Goal: Transaction & Acquisition: Book appointment/travel/reservation

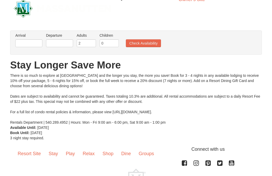
scroll to position [7, 0]
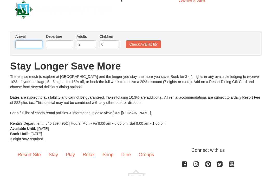
click at [31, 40] on input "text" at bounding box center [28, 44] width 27 height 8
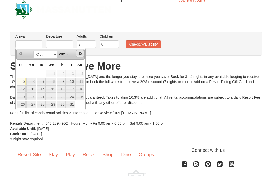
click at [79, 52] on span "Next" at bounding box center [80, 53] width 4 height 4
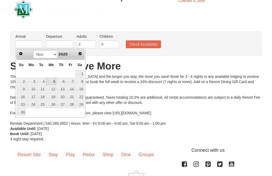
click at [53, 82] on link "5" at bounding box center [51, 81] width 10 height 7
type input "11/05/2025"
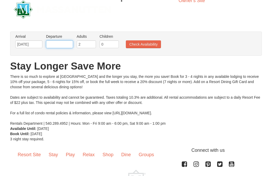
click at [56, 46] on input "text" at bounding box center [59, 44] width 27 height 8
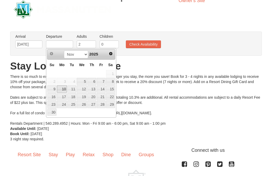
click at [58, 88] on link "10" at bounding box center [62, 88] width 10 height 7
type input "[DATE]"
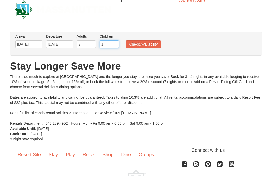
type input "1"
click at [114, 43] on input "1" at bounding box center [109, 44] width 19 height 8
click at [135, 45] on button "Check Availability" at bounding box center [143, 44] width 35 height 8
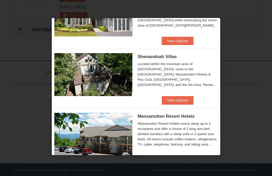
scroll to position [99, 0]
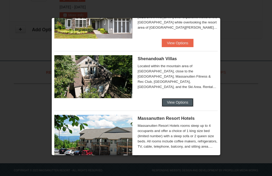
click at [184, 100] on button "View Options" at bounding box center [178, 102] width 32 height 8
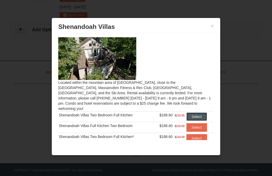
click at [190, 112] on button "Select" at bounding box center [196, 116] width 21 height 8
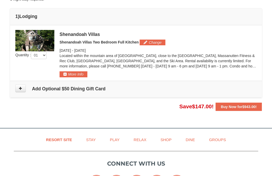
scroll to position [133, 0]
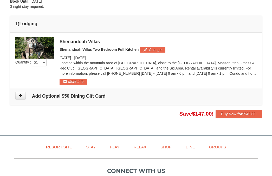
click at [40, 45] on img at bounding box center [34, 47] width 39 height 21
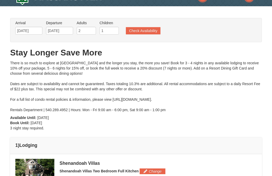
scroll to position [0, 0]
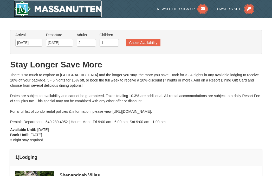
click at [90, 12] on img at bounding box center [58, 9] width 88 height 17
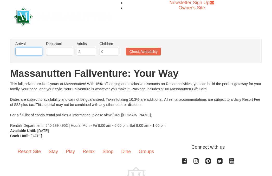
click at [24, 53] on input "text" at bounding box center [28, 52] width 27 height 8
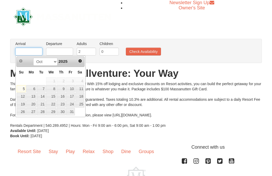
type input "[DATE]"
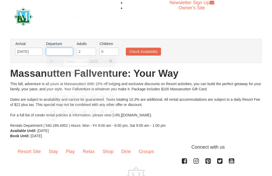
click at [54, 49] on input "text" at bounding box center [59, 52] width 27 height 8
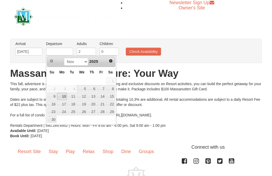
click at [64, 96] on link "10" at bounding box center [62, 96] width 10 height 7
type input "[DATE]"
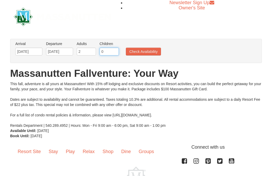
click at [110, 51] on input "0" at bounding box center [109, 52] width 19 height 8
type input "1"
click at [116, 49] on input "1" at bounding box center [109, 52] width 19 height 8
click at [131, 49] on button "Check Availability" at bounding box center [143, 52] width 35 height 8
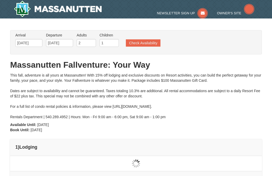
type input "[DATE]"
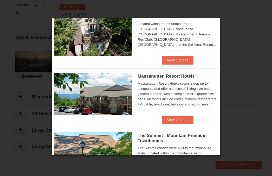
scroll to position [163, 0]
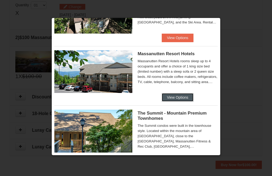
click at [167, 97] on button "View Options" at bounding box center [178, 97] width 32 height 8
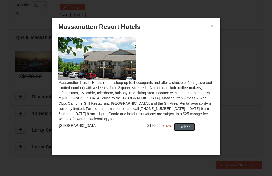
click at [177, 126] on button "Select" at bounding box center [184, 127] width 21 height 8
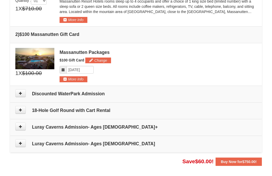
scroll to position [185, 0]
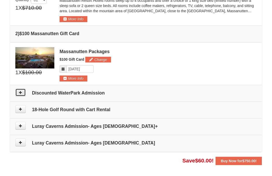
click at [19, 94] on icon at bounding box center [21, 92] width 4 height 4
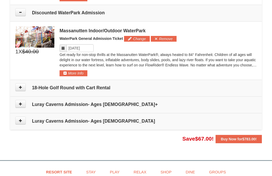
scroll to position [270, 0]
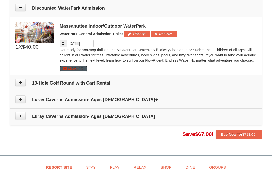
click at [81, 68] on button "More Info" at bounding box center [74, 68] width 28 height 6
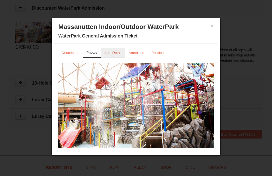
click at [106, 53] on small "Item Detail" at bounding box center [112, 53] width 17 height 4
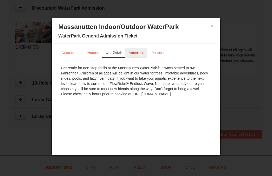
click at [139, 51] on small "Amenities" at bounding box center [137, 53] width 16 height 4
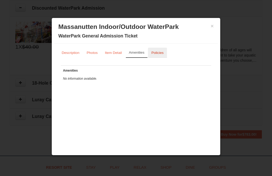
click at [153, 51] on small "Policies" at bounding box center [157, 53] width 12 height 4
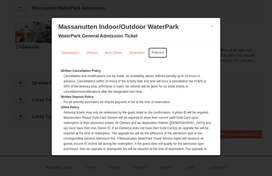
scroll to position [23, 0]
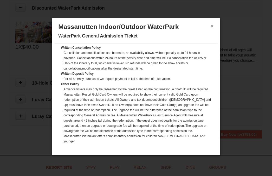
click at [211, 28] on button "×" at bounding box center [211, 25] width 3 height 5
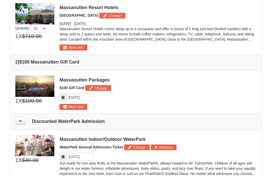
scroll to position [156, 0]
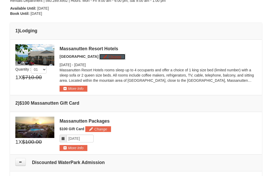
click at [99, 55] on button "Change" at bounding box center [112, 57] width 26 height 6
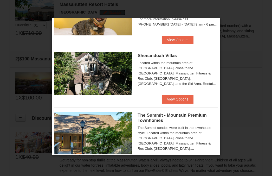
scroll to position [231, 0]
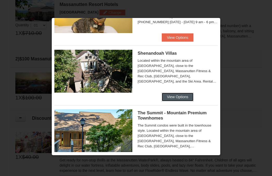
click at [184, 93] on button "View Options" at bounding box center [178, 97] width 32 height 8
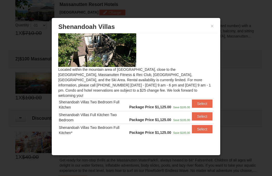
scroll to position [13, 0]
click at [203, 112] on button "Select" at bounding box center [202, 116] width 21 height 8
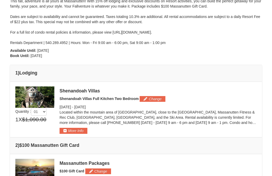
scroll to position [0, 0]
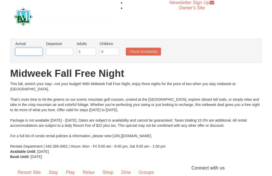
click at [34, 52] on input "text" at bounding box center [28, 52] width 27 height 8
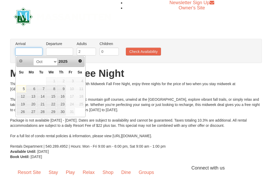
type input "[DATE]"
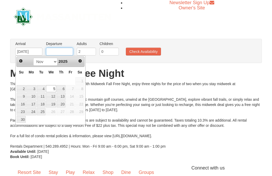
click at [53, 52] on input "text" at bounding box center [59, 52] width 27 height 8
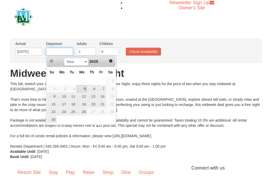
type input "11/10/2025"
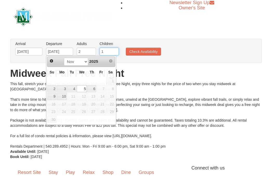
type input "1"
click at [115, 51] on input "1" at bounding box center [109, 52] width 19 height 8
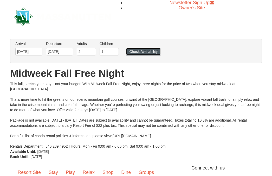
click at [135, 51] on button "Check Availability" at bounding box center [143, 52] width 35 height 8
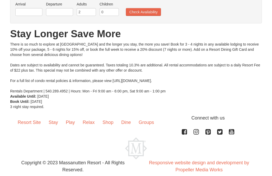
scroll to position [42, 0]
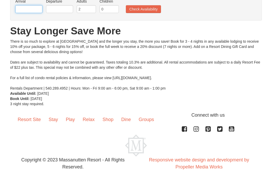
click at [31, 11] on input "text" at bounding box center [28, 9] width 27 height 8
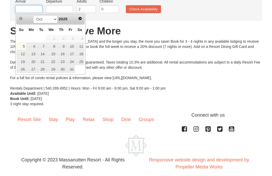
type input "[DATE]"
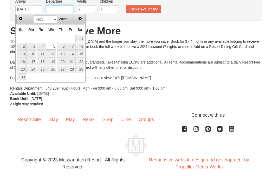
click at [52, 8] on input "text" at bounding box center [59, 9] width 27 height 8
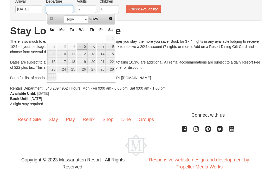
type input "[DATE]"
type input "1"
click at [114, 8] on input "1" at bounding box center [109, 9] width 19 height 8
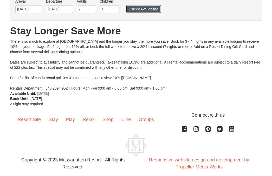
click at [147, 8] on button "Check Availability" at bounding box center [143, 9] width 35 height 8
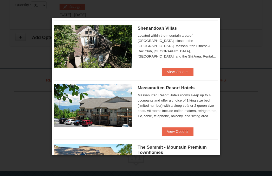
scroll to position [157, 0]
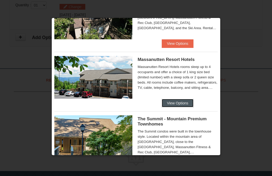
click at [167, 105] on button "View Options" at bounding box center [178, 103] width 32 height 8
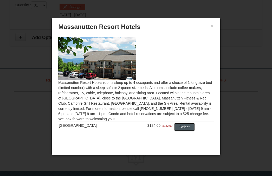
click at [184, 125] on button "Select" at bounding box center [184, 127] width 21 height 8
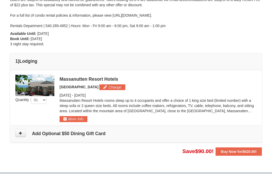
scroll to position [95, 0]
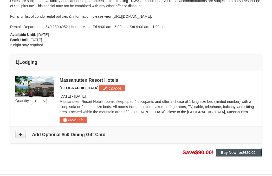
click at [230, 154] on strong "Buy Now for $620.00 !" at bounding box center [239, 152] width 36 height 4
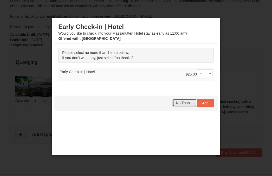
click at [191, 103] on span "No Thanks" at bounding box center [184, 103] width 17 height 4
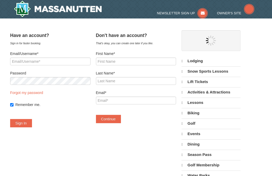
select select "10"
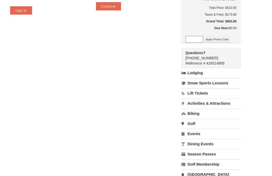
scroll to position [118, 0]
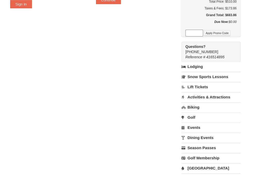
click at [200, 65] on link "Lodging" at bounding box center [210, 66] width 59 height 9
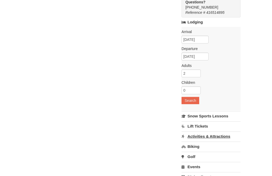
scroll to position [89, 0]
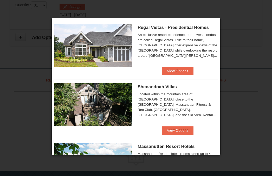
scroll to position [91, 0]
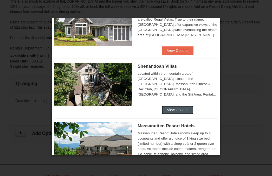
click at [187, 109] on button "View Options" at bounding box center [178, 110] width 32 height 8
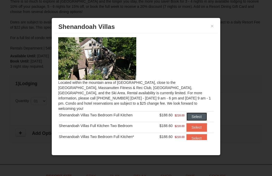
click at [196, 112] on button "Select" at bounding box center [196, 116] width 21 height 8
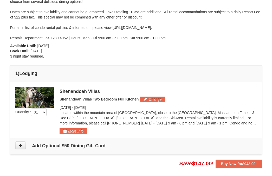
scroll to position [87, 0]
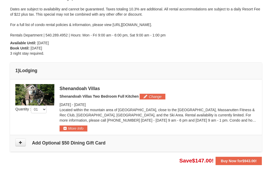
click at [32, 95] on img at bounding box center [34, 94] width 39 height 21
click at [155, 97] on button "Change" at bounding box center [153, 97] width 26 height 6
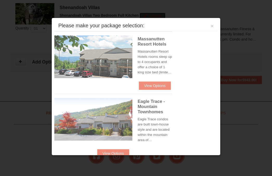
scroll to position [170, 0]
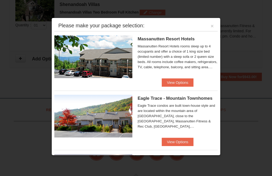
click at [215, 25] on div "Please make your package selection: ×" at bounding box center [135, 26] width 163 height 11
click at [211, 25] on button "×" at bounding box center [211, 25] width 3 height 5
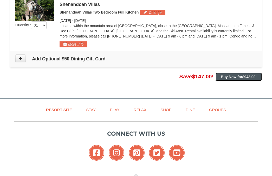
click at [221, 75] on strong "Buy Now for $943.00 !" at bounding box center [239, 77] width 36 height 4
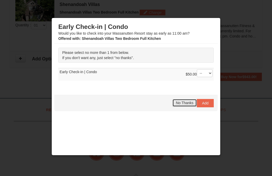
click at [183, 104] on span "No Thanks" at bounding box center [184, 103] width 17 height 4
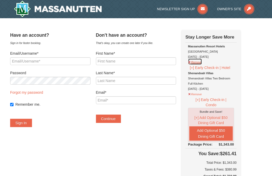
click at [197, 63] on button "Remove" at bounding box center [195, 61] width 14 height 6
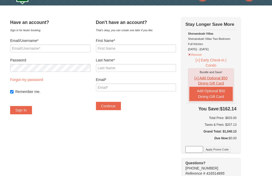
scroll to position [16, 0]
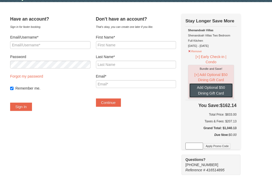
click at [222, 90] on button "Add Optional $50 Dining Gift Card" at bounding box center [210, 90] width 43 height 14
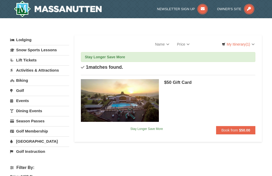
click at [25, 39] on link "Lodging" at bounding box center [39, 39] width 59 height 9
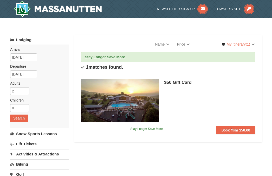
click at [25, 39] on link "Lodging" at bounding box center [39, 39] width 59 height 9
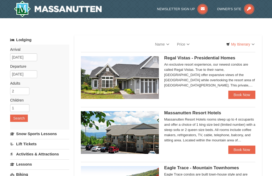
select select "10"
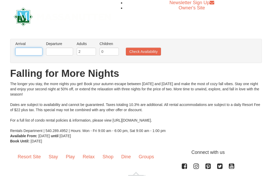
click at [24, 54] on input "text" at bounding box center [28, 52] width 27 height 8
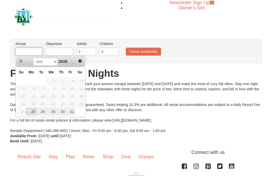
type input "[DATE]"
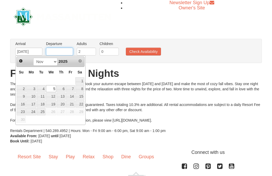
click at [57, 52] on input "text" at bounding box center [59, 52] width 27 height 8
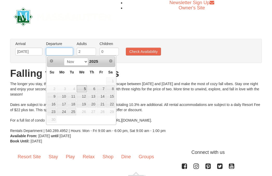
type input "[DATE]"
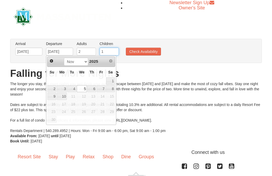
type input "1"
click at [115, 51] on input "1" at bounding box center [109, 52] width 19 height 8
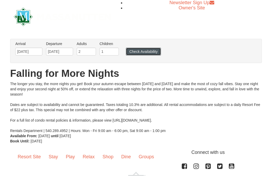
click at [142, 52] on button "Check Availability" at bounding box center [143, 52] width 35 height 8
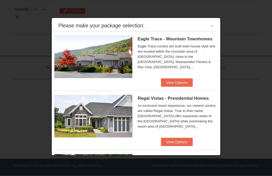
scroll to position [164, 0]
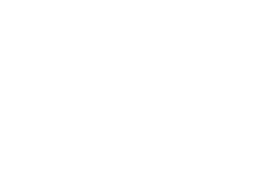
click at [181, 142] on button "View Options" at bounding box center [178, 141] width 32 height 8
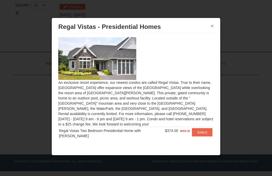
click at [211, 26] on button "×" at bounding box center [211, 25] width 3 height 5
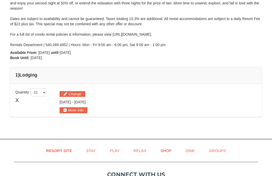
scroll to position [32, 0]
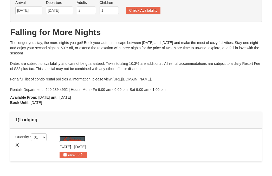
click at [74, 139] on button "Change" at bounding box center [73, 139] width 26 height 6
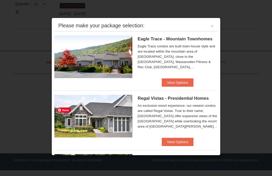
scroll to position [165, 0]
click at [173, 84] on button "View Options" at bounding box center [178, 82] width 32 height 8
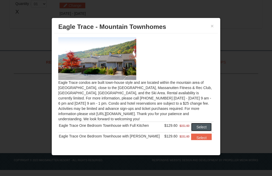
click at [207, 126] on button "Select" at bounding box center [201, 127] width 21 height 8
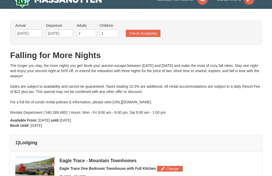
scroll to position [0, 0]
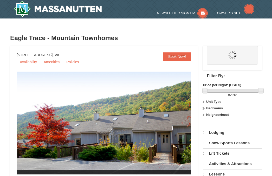
select select "10"
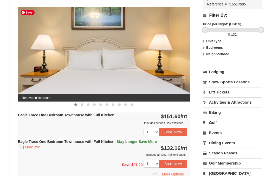
scroll to position [197, 0]
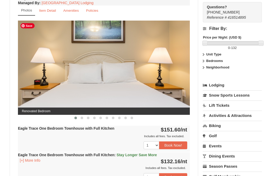
click at [175, 61] on img at bounding box center [104, 68] width 172 height 94
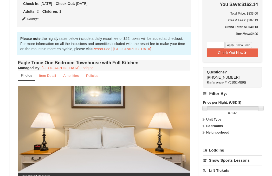
scroll to position [0, 0]
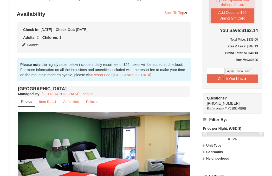
scroll to position [126, 0]
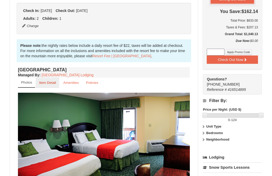
click at [54, 85] on link "Item Detail" at bounding box center [48, 82] width 24 height 10
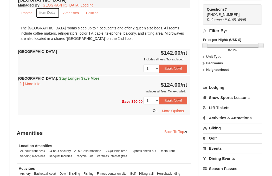
scroll to position [0, 0]
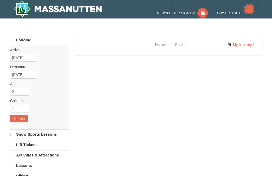
select select "10"
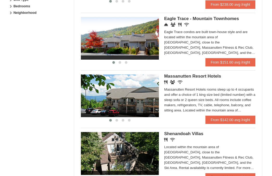
scroll to position [315, 0]
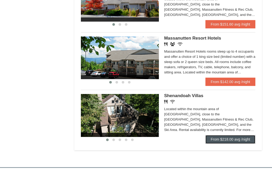
click at [220, 141] on link "From $218.00 avg /night" at bounding box center [230, 139] width 50 height 8
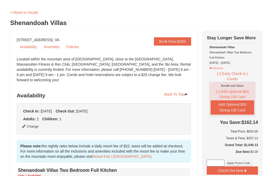
scroll to position [21, 0]
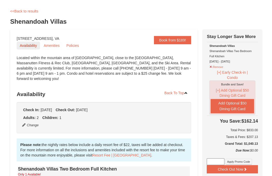
click at [24, 43] on link "Availability" at bounding box center [28, 46] width 23 height 8
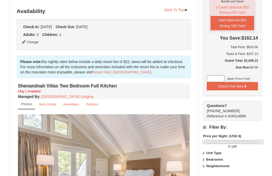
scroll to position [105, 0]
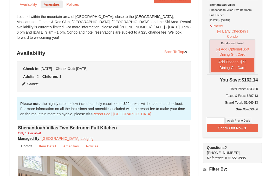
click at [48, 1] on link "Amenities" at bounding box center [52, 5] width 22 height 8
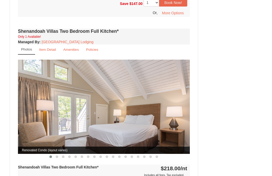
scroll to position [605, 0]
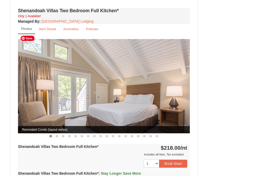
click at [141, 102] on img at bounding box center [104, 86] width 172 height 94
click at [58, 133] on button at bounding box center [57, 135] width 6 height 5
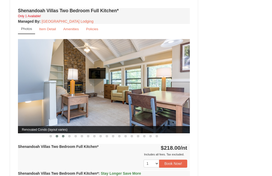
click at [64, 135] on span at bounding box center [63, 136] width 3 height 3
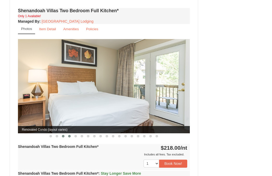
click at [70, 133] on button at bounding box center [69, 135] width 6 height 5
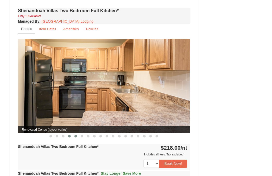
click at [76, 133] on button at bounding box center [75, 135] width 6 height 5
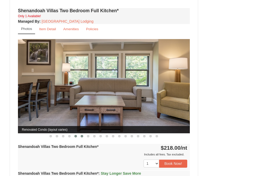
click at [80, 133] on button at bounding box center [82, 135] width 6 height 5
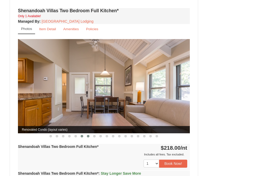
click at [86, 133] on button at bounding box center [88, 135] width 6 height 5
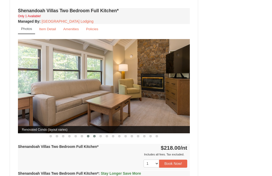
click at [95, 135] on span at bounding box center [94, 136] width 3 height 3
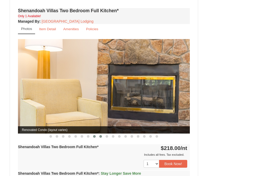
click at [101, 135] on span at bounding box center [100, 136] width 3 height 3
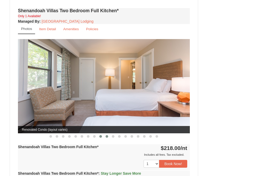
click at [108, 134] on button at bounding box center [107, 136] width 6 height 5
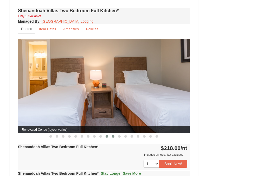
click at [114, 134] on button at bounding box center [113, 136] width 6 height 5
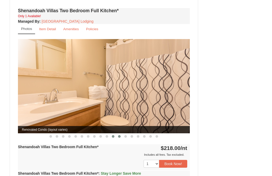
click at [117, 134] on button at bounding box center [119, 136] width 6 height 5
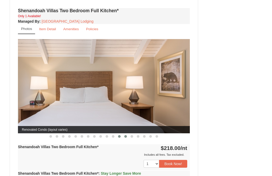
click at [124, 134] on button at bounding box center [125, 136] width 6 height 5
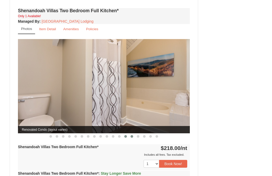
click at [130, 134] on button at bounding box center [132, 136] width 6 height 5
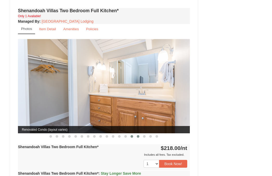
click at [138, 134] on button at bounding box center [138, 136] width 6 height 5
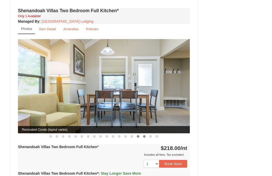
click at [144, 135] on span at bounding box center [144, 136] width 3 height 3
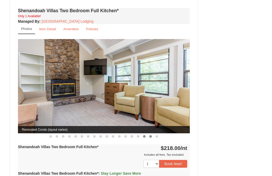
click at [151, 134] on button at bounding box center [150, 136] width 6 height 5
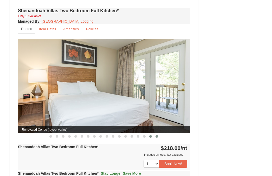
click at [157, 134] on button at bounding box center [157, 136] width 6 height 5
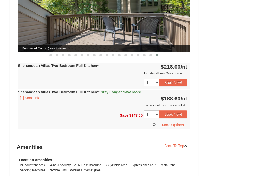
scroll to position [688, 0]
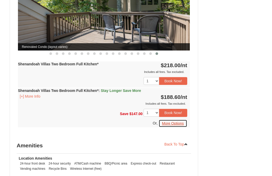
click at [170, 119] on button "More Options" at bounding box center [173, 123] width 29 height 8
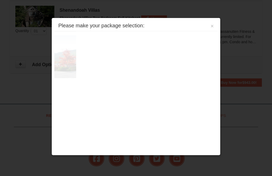
scroll to position [169, 0]
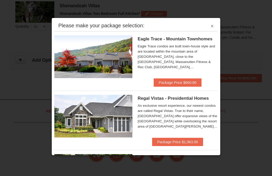
click at [213, 27] on button "×" at bounding box center [211, 25] width 3 height 5
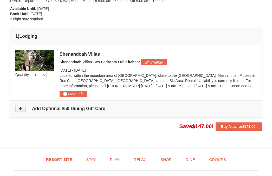
scroll to position [131, 0]
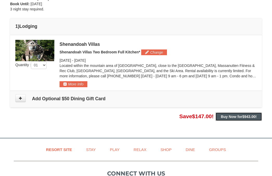
click at [230, 119] on button "Buy Now for $943.00 !" at bounding box center [238, 116] width 46 height 8
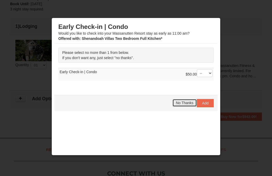
click at [188, 100] on button "No Thanks" at bounding box center [184, 103] width 24 height 8
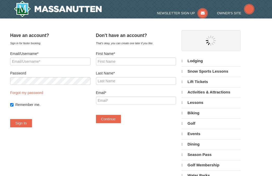
select select "10"
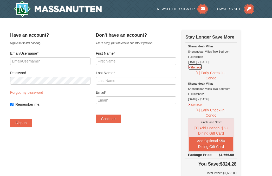
click at [201, 66] on button "Remove" at bounding box center [195, 66] width 14 height 6
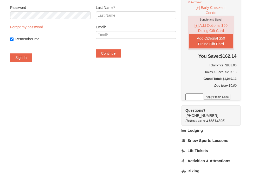
scroll to position [72, 0]
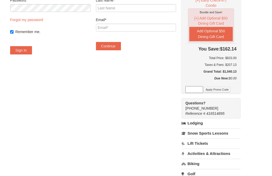
click at [199, 88] on input at bounding box center [194, 89] width 18 height 7
type input "heroes"
click at [219, 89] on button "Apply Promo Code" at bounding box center [217, 90] width 27 height 6
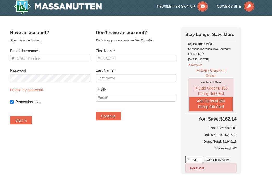
scroll to position [0, 0]
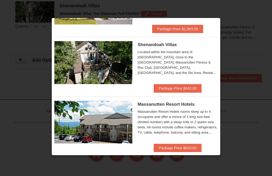
scroll to position [131, 0]
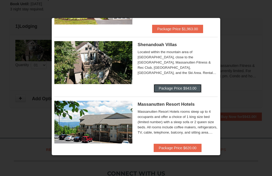
click at [169, 88] on button "Package Price $943.00" at bounding box center [178, 88] width 48 height 8
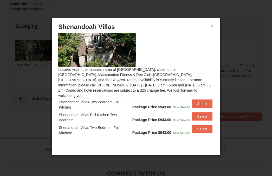
scroll to position [13, 0]
click at [211, 27] on button "×" at bounding box center [211, 25] width 3 height 5
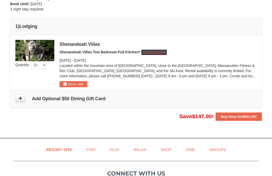
click at [153, 53] on button "Change" at bounding box center [154, 52] width 26 height 6
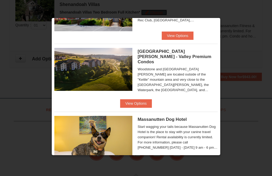
scroll to position [109, 0]
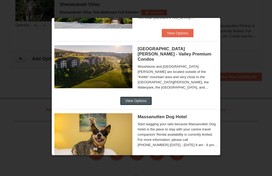
click at [148, 96] on button "View Options" at bounding box center [136, 100] width 32 height 8
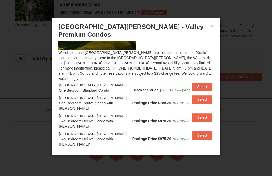
scroll to position [37, 0]
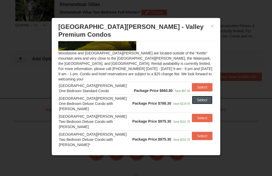
click at [203, 96] on button "Select" at bounding box center [202, 100] width 21 height 8
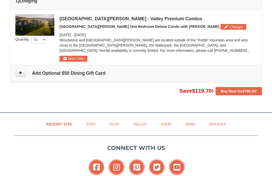
scroll to position [152, 0]
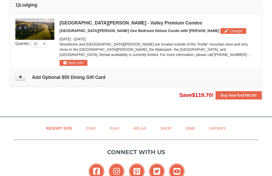
click at [30, 29] on img at bounding box center [34, 28] width 39 height 21
click at [69, 64] on button "More Info" at bounding box center [74, 63] width 28 height 6
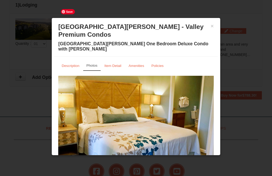
scroll to position [7, 0]
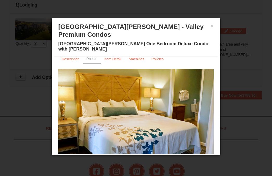
click at [98, 155] on span at bounding box center [98, 156] width 3 height 3
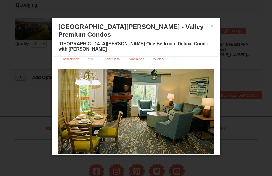
click at [107, 154] on button at bounding box center [105, 156] width 6 height 5
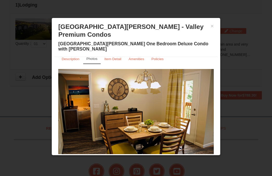
click at [109, 154] on button at bounding box center [111, 156] width 6 height 5
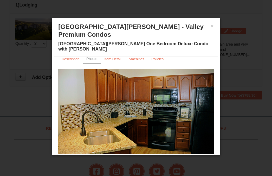
click at [118, 155] on span at bounding box center [117, 156] width 3 height 3
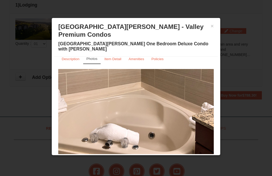
click at [125, 154] on button at bounding box center [123, 156] width 6 height 5
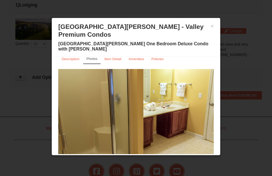
click at [130, 155] on span at bounding box center [129, 156] width 3 height 3
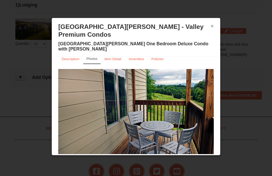
click at [213, 24] on button "×" at bounding box center [211, 25] width 3 height 5
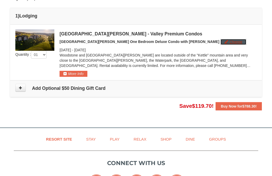
click at [220, 42] on button "Change" at bounding box center [233, 42] width 26 height 6
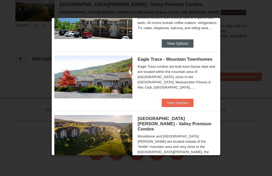
scroll to position [45, 0]
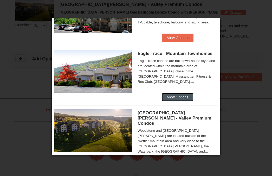
click at [171, 96] on button "View Options" at bounding box center [178, 97] width 32 height 8
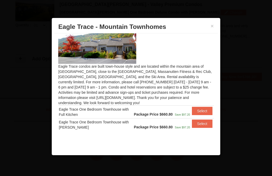
scroll to position [16, 0]
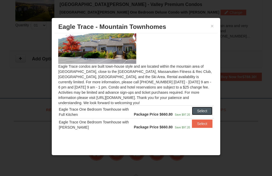
click at [195, 113] on button "Select" at bounding box center [202, 111] width 21 height 8
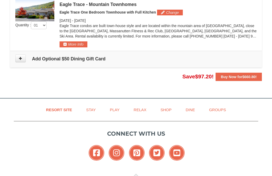
scroll to position [166, 0]
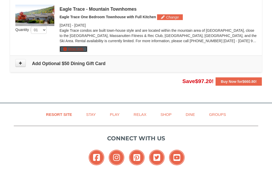
click at [72, 48] on button "More Info" at bounding box center [74, 49] width 28 height 6
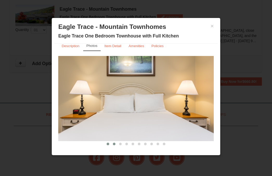
click at [115, 144] on span at bounding box center [114, 143] width 3 height 3
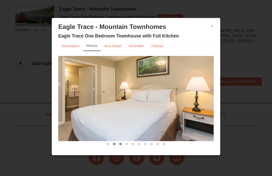
click at [120, 144] on span at bounding box center [120, 143] width 3 height 3
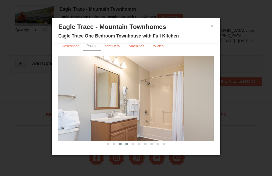
click at [126, 144] on span at bounding box center [126, 143] width 3 height 3
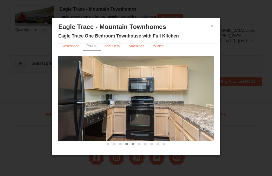
click at [132, 144] on span at bounding box center [132, 143] width 3 height 3
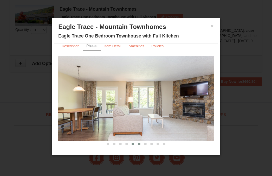
click at [140, 144] on span at bounding box center [139, 143] width 3 height 3
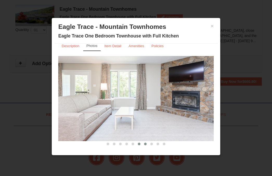
click at [146, 145] on button at bounding box center [145, 143] width 6 height 5
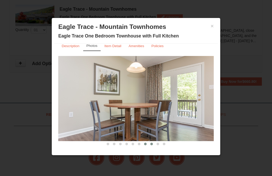
click at [153, 145] on button at bounding box center [151, 143] width 6 height 5
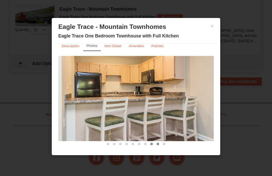
click at [159, 145] on button at bounding box center [158, 143] width 6 height 5
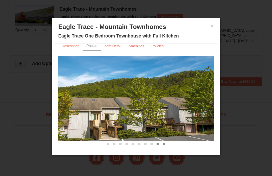
click at [163, 145] on span at bounding box center [164, 143] width 3 height 3
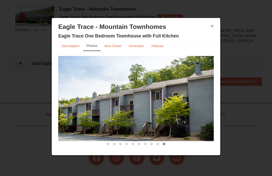
click at [212, 25] on button "×" at bounding box center [211, 25] width 3 height 5
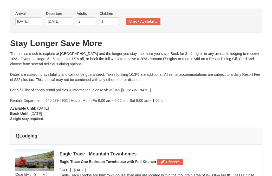
scroll to position [0, 0]
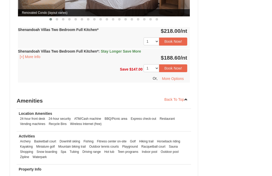
select select "10"
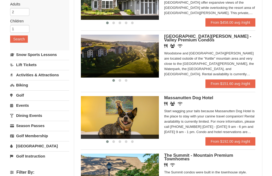
scroll to position [78, 0]
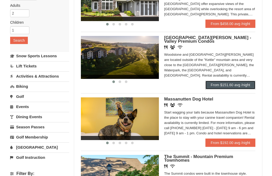
click at [230, 87] on link "From $151.60 avg /night" at bounding box center [230, 85] width 50 height 8
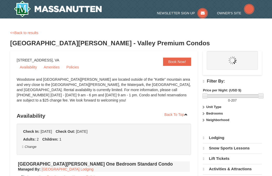
select select "10"
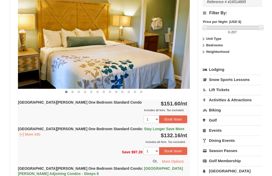
scroll to position [199, 0]
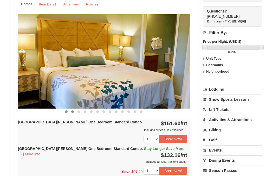
click at [71, 110] on button at bounding box center [72, 111] width 6 height 5
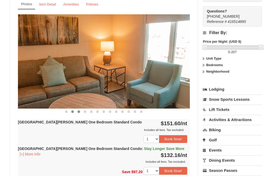
click at [79, 110] on span at bounding box center [78, 111] width 3 height 3
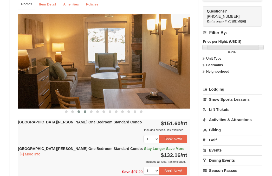
click at [87, 111] on button at bounding box center [85, 111] width 6 height 5
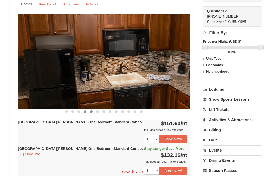
click at [94, 110] on button at bounding box center [91, 111] width 6 height 5
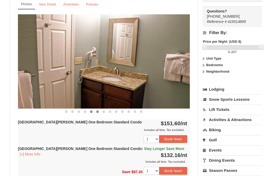
click at [100, 113] on button at bounding box center [97, 111] width 6 height 5
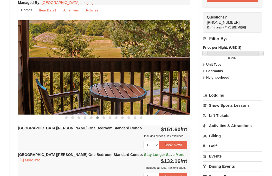
scroll to position [188, 0]
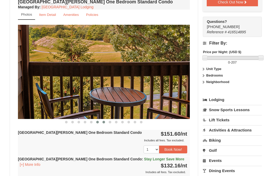
click at [104, 121] on span at bounding box center [103, 122] width 3 height 3
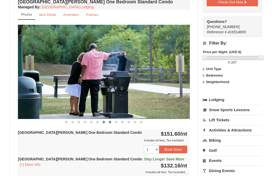
click at [111, 122] on button at bounding box center [110, 121] width 6 height 5
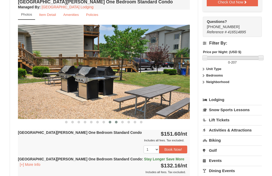
click at [116, 122] on span at bounding box center [116, 122] width 3 height 3
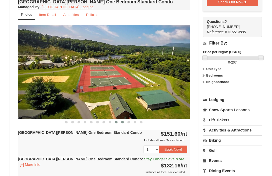
click at [122, 122] on span at bounding box center [122, 122] width 3 height 3
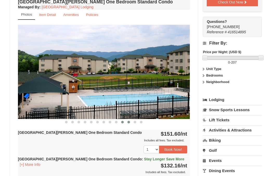
click at [128, 123] on button at bounding box center [129, 121] width 6 height 5
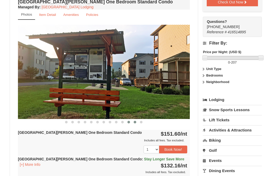
click at [135, 122] on span at bounding box center [135, 122] width 3 height 3
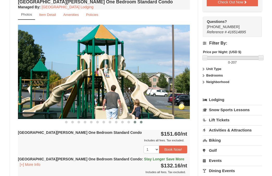
click at [142, 121] on span at bounding box center [141, 122] width 3 height 3
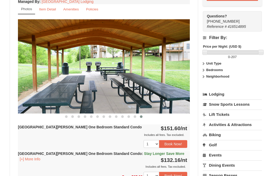
scroll to position [195, 0]
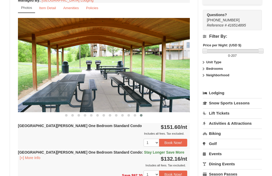
click at [214, 74] on strong "Neighborhood" at bounding box center [217, 75] width 23 height 4
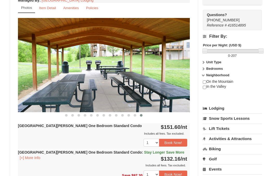
click at [214, 74] on strong "Neighborhood" at bounding box center [217, 75] width 23 height 4
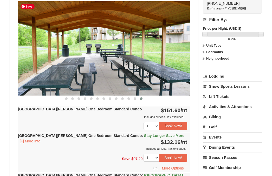
scroll to position [235, 0]
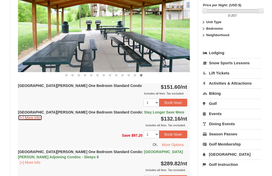
click at [22, 117] on button "[+] More Info" at bounding box center [30, 118] width 24 height 6
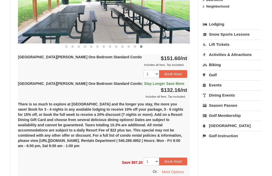
scroll to position [265, 0]
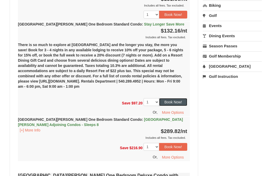
click at [179, 102] on button "Book Now!" at bounding box center [173, 102] width 28 height 8
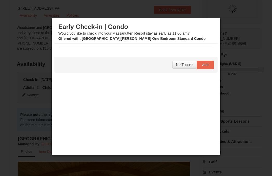
scroll to position [51, 0]
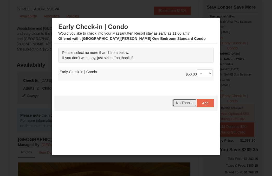
click at [187, 104] on span "No Thanks" at bounding box center [184, 103] width 17 height 4
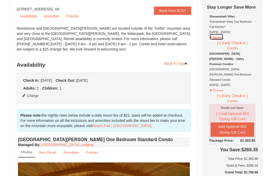
click at [217, 38] on button "Remove" at bounding box center [216, 37] width 14 height 6
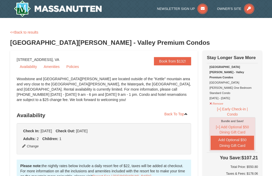
scroll to position [0, 0]
